Goal: Information Seeking & Learning: Check status

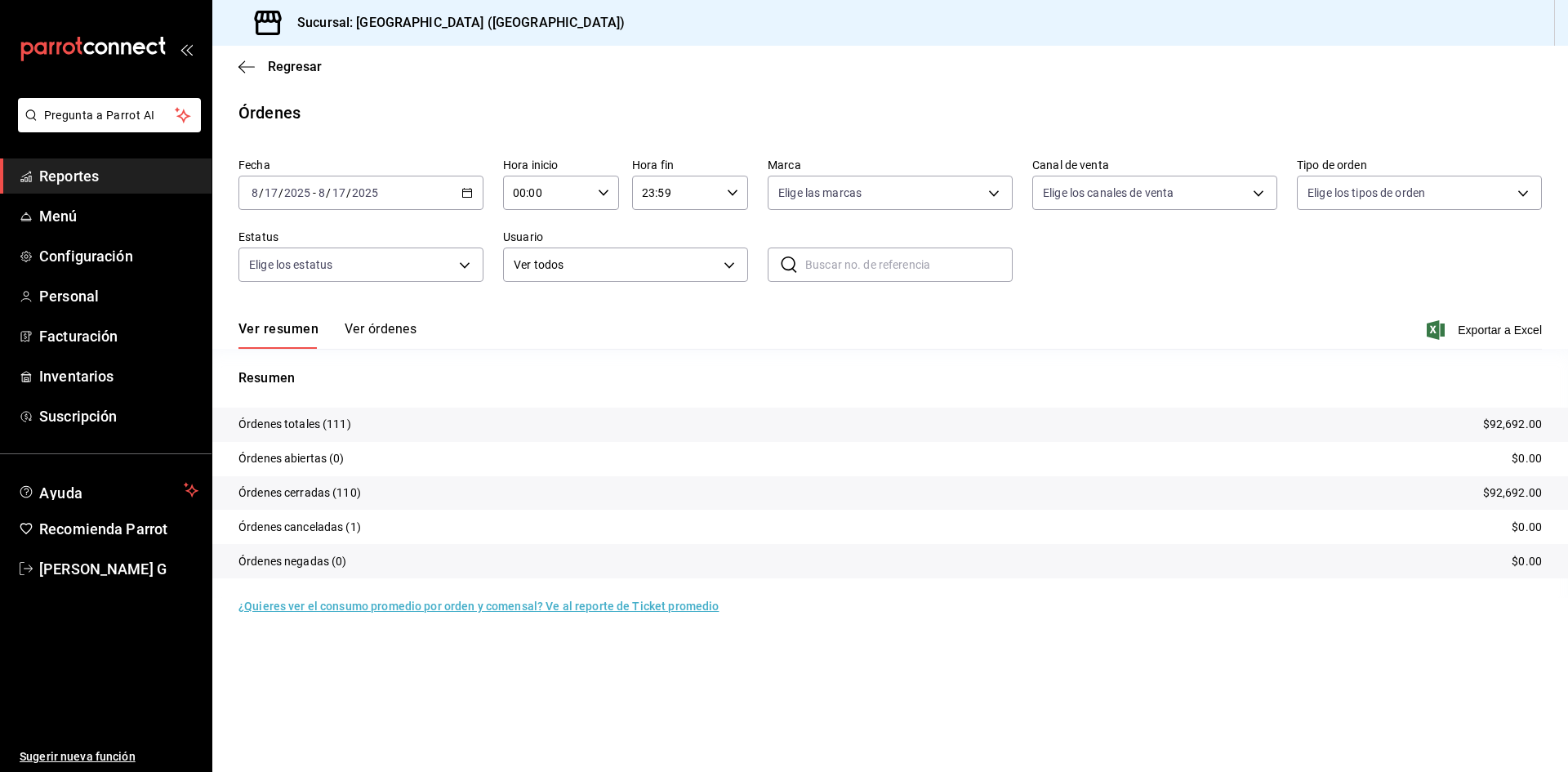
click at [109, 165] on span "Reportes" at bounding box center [119, 176] width 159 height 22
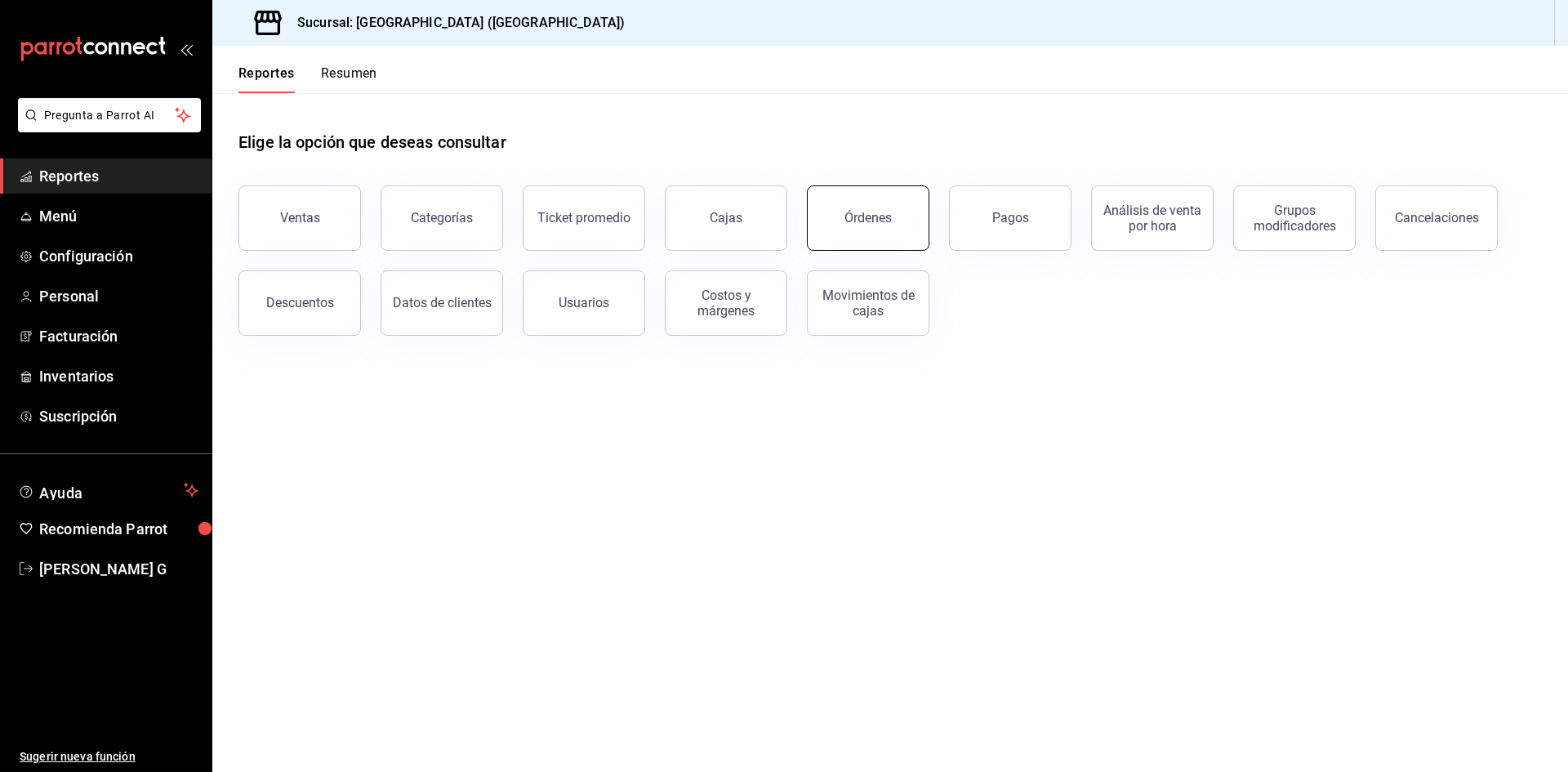
click at [857, 215] on div "Órdenes" at bounding box center [868, 218] width 47 height 16
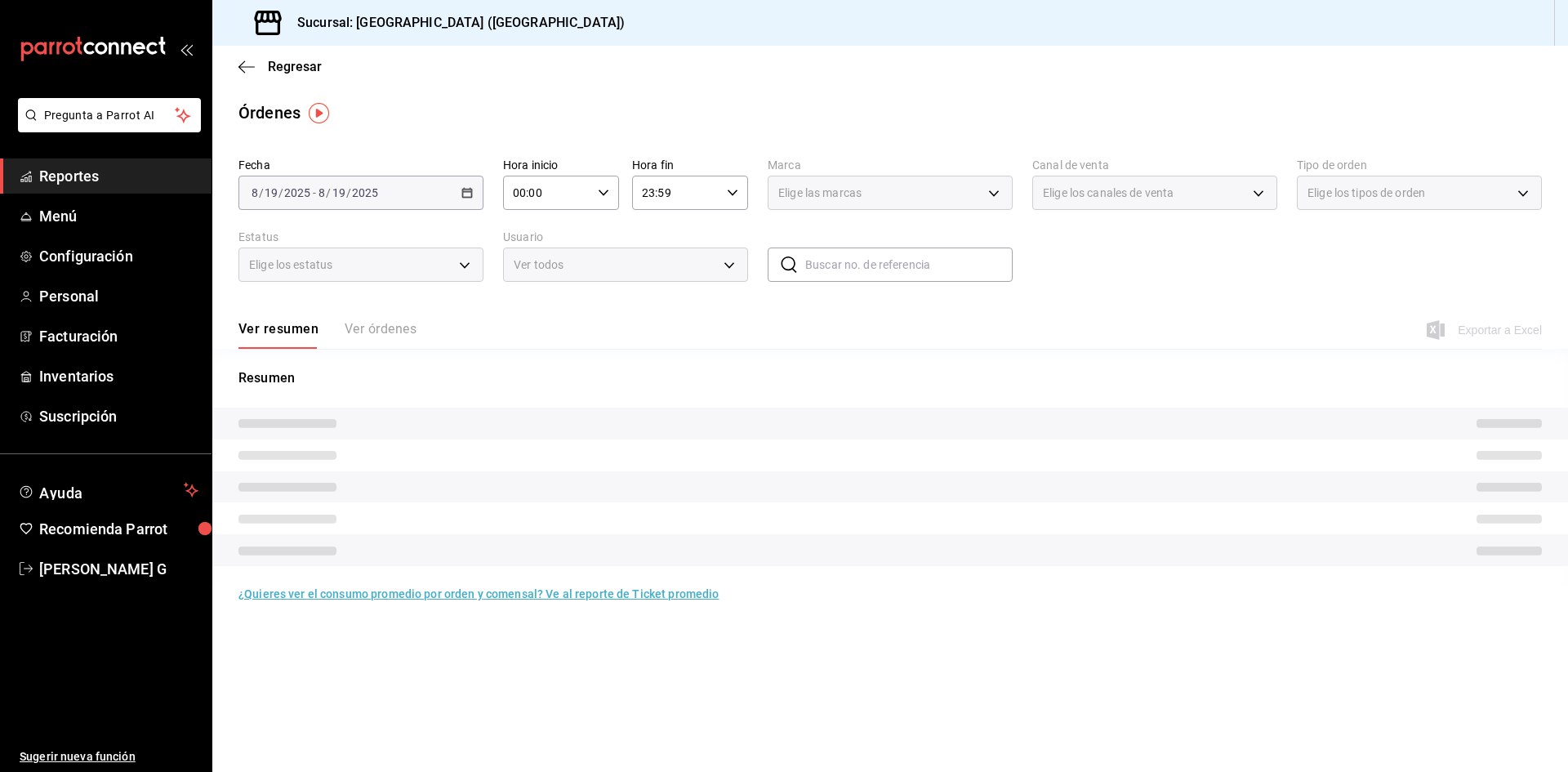
click at [393, 319] on div "Ver resumen Ver órdenes Exportar a Excel" at bounding box center [891, 326] width 1304 height 47
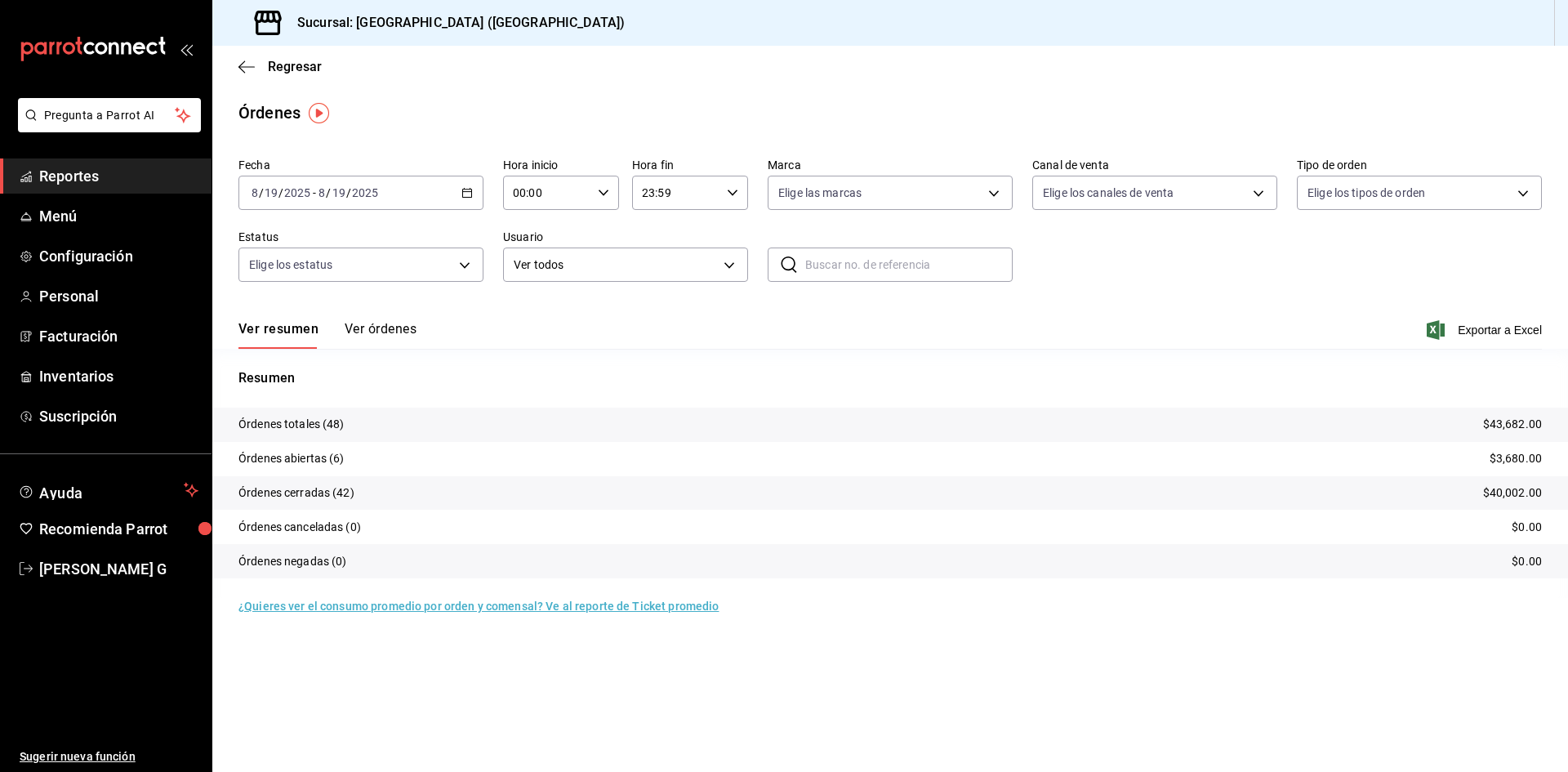
click at [397, 331] on button "Ver órdenes" at bounding box center [380, 335] width 72 height 28
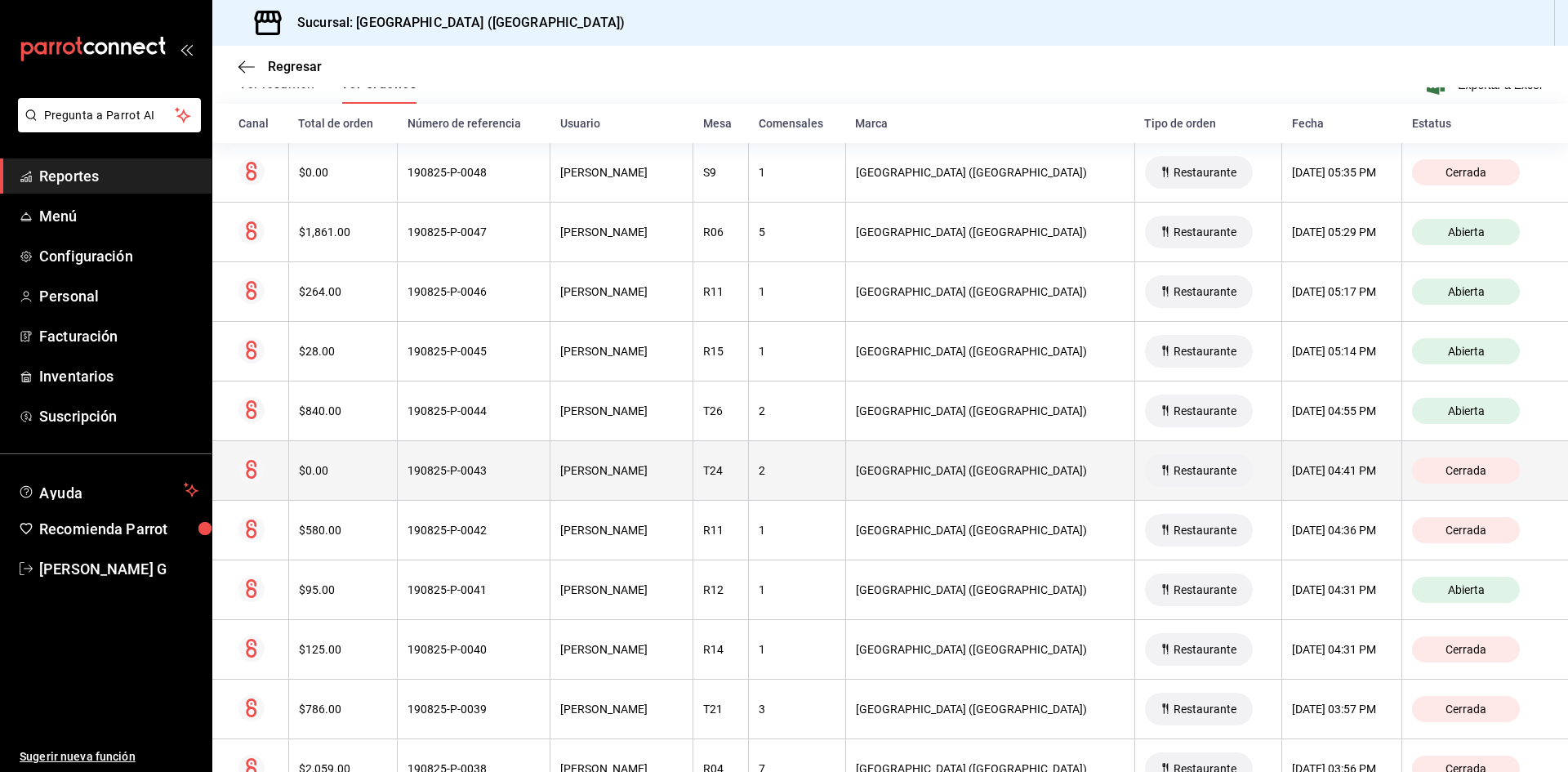
scroll to position [163, 0]
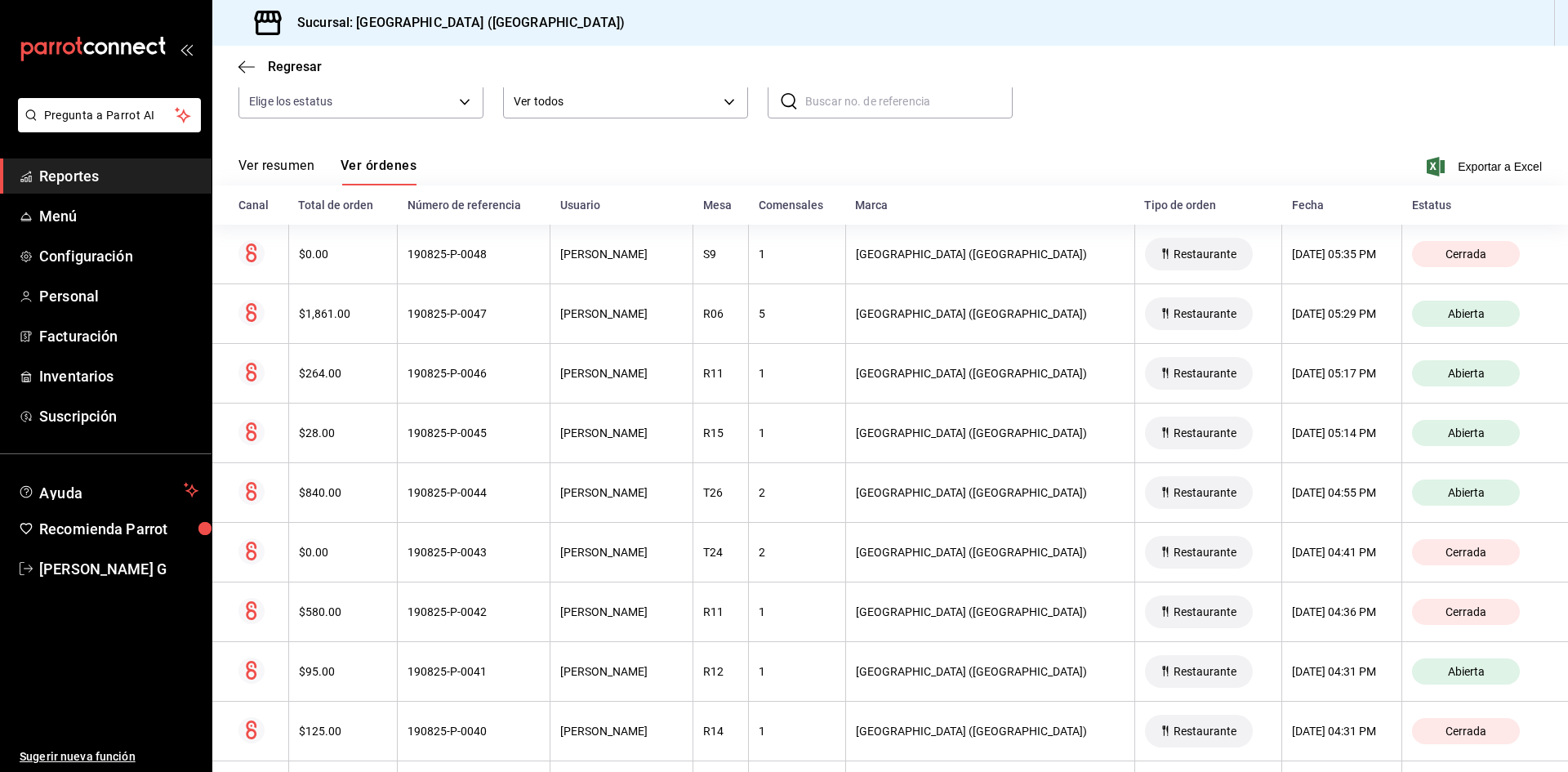
click at [157, 183] on span "Reportes" at bounding box center [119, 176] width 159 height 22
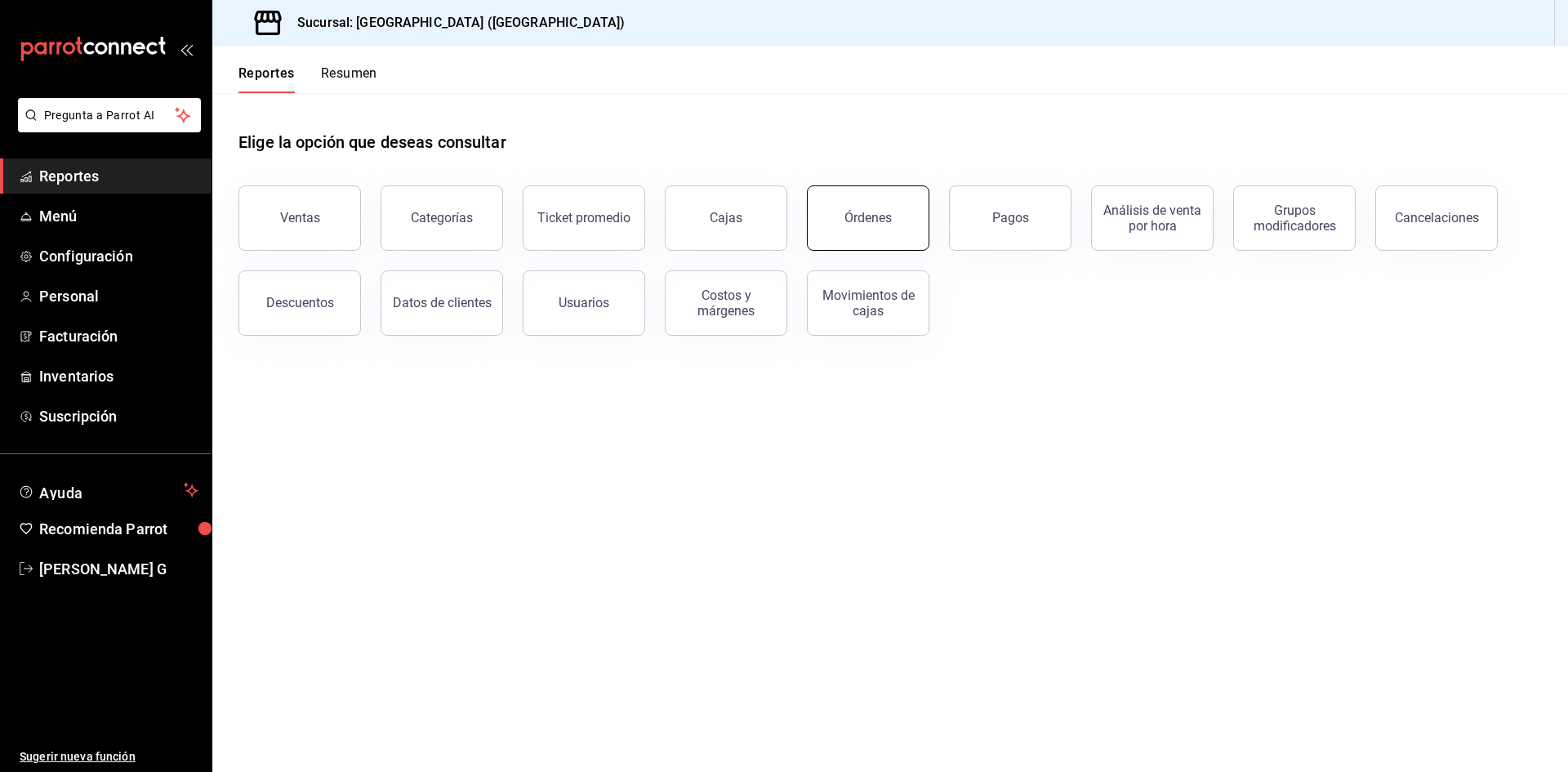
click at [837, 219] on button "Órdenes" at bounding box center [868, 218] width 123 height 65
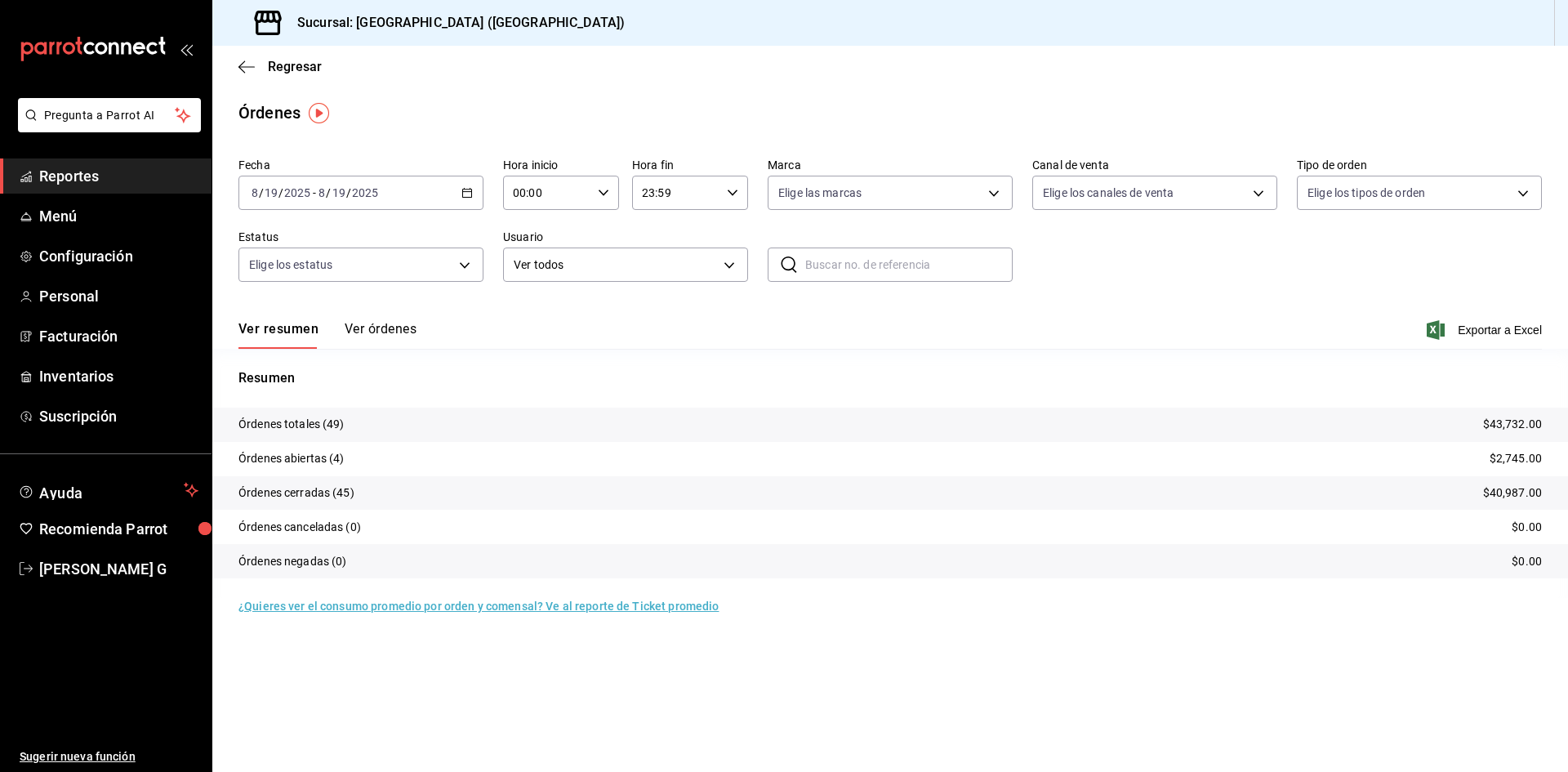
click at [363, 349] on div "Resumen Órdenes totales (49) $43,732.00 Órdenes abiertas (4) $2,745.00 Órdenes …" at bounding box center [890, 473] width 1356 height 249
click at [367, 330] on button "Ver órdenes" at bounding box center [380, 335] width 72 height 28
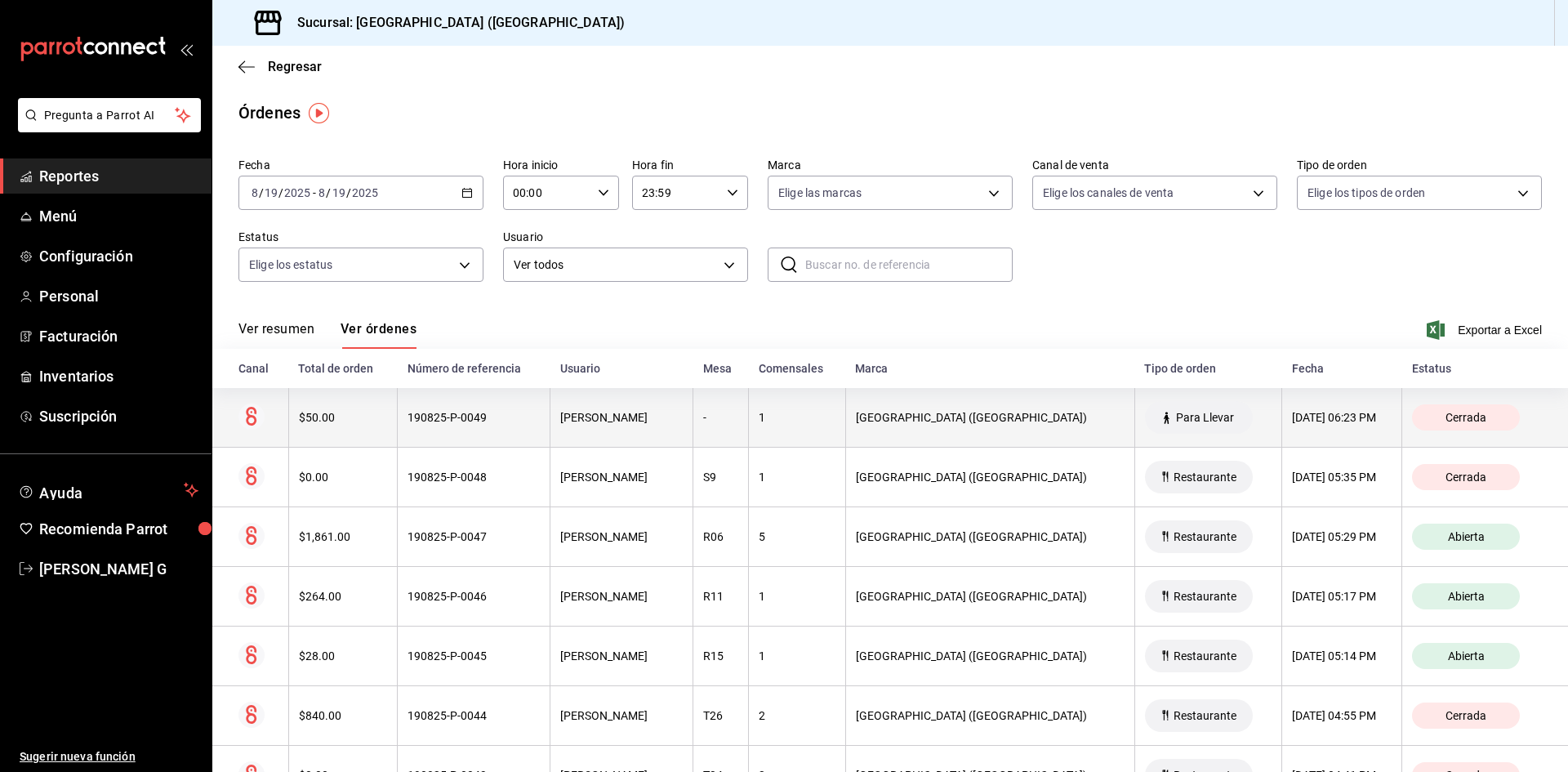
click at [352, 424] on div "$50.00" at bounding box center [343, 417] width 88 height 13
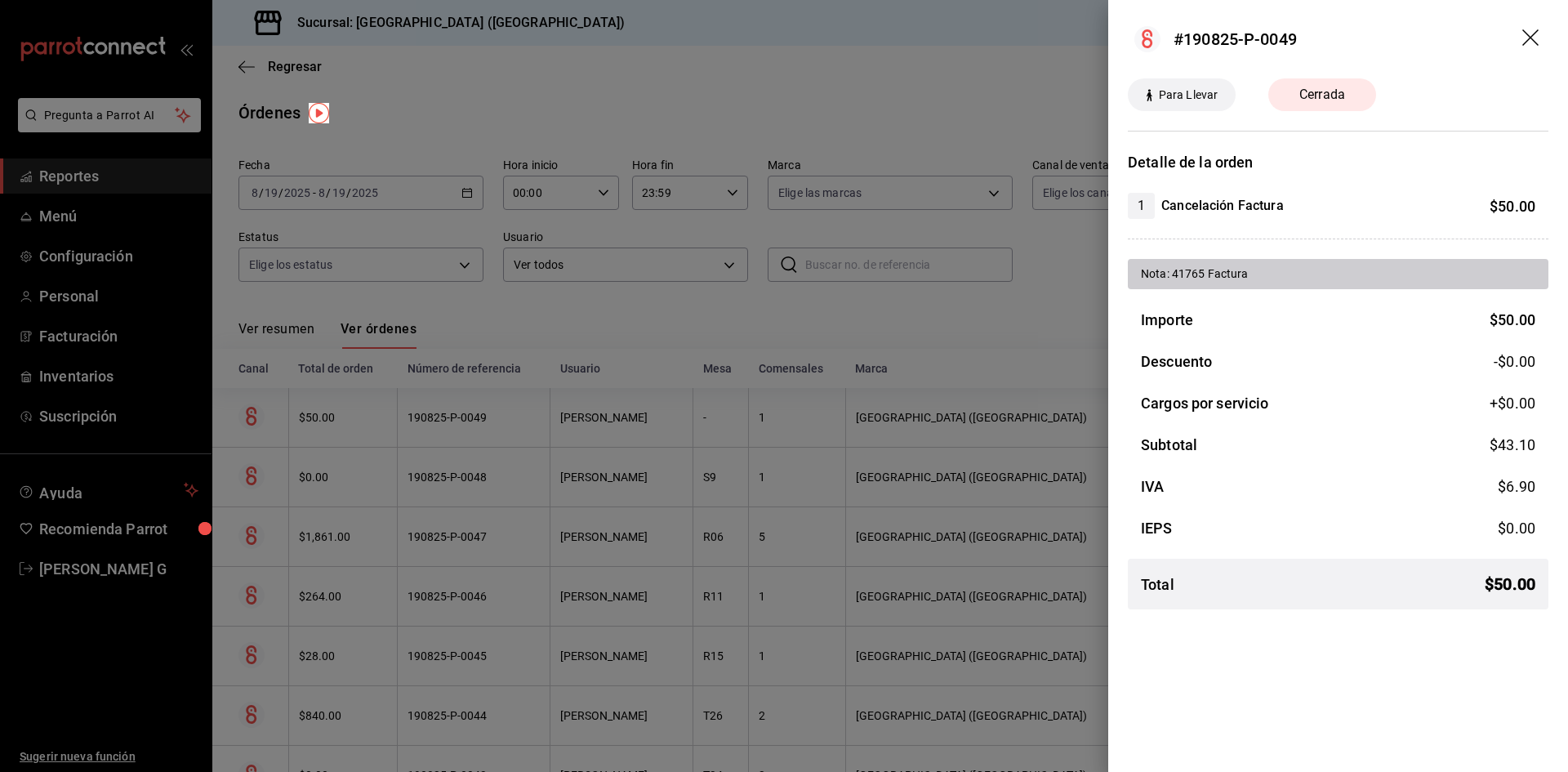
click at [1533, 37] on icon "drag" at bounding box center [1533, 39] width 20 height 20
